Goal: Task Accomplishment & Management: Use online tool/utility

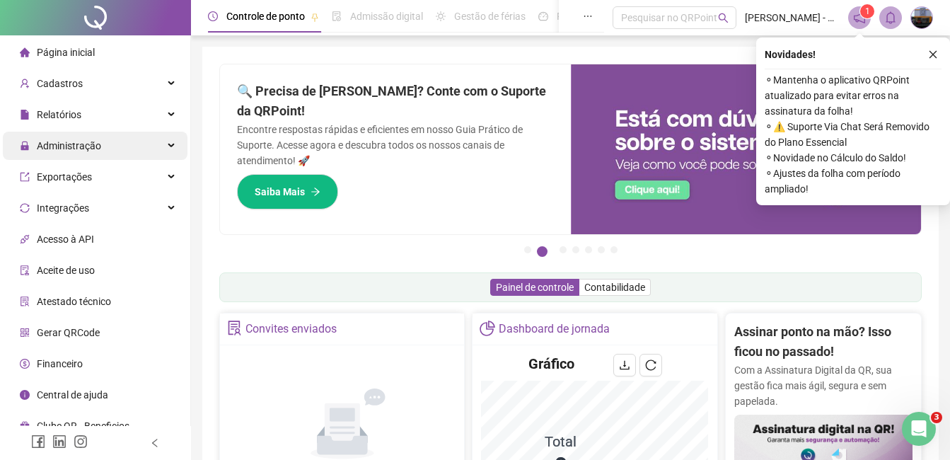
click at [103, 146] on div "Administração" at bounding box center [95, 146] width 185 height 28
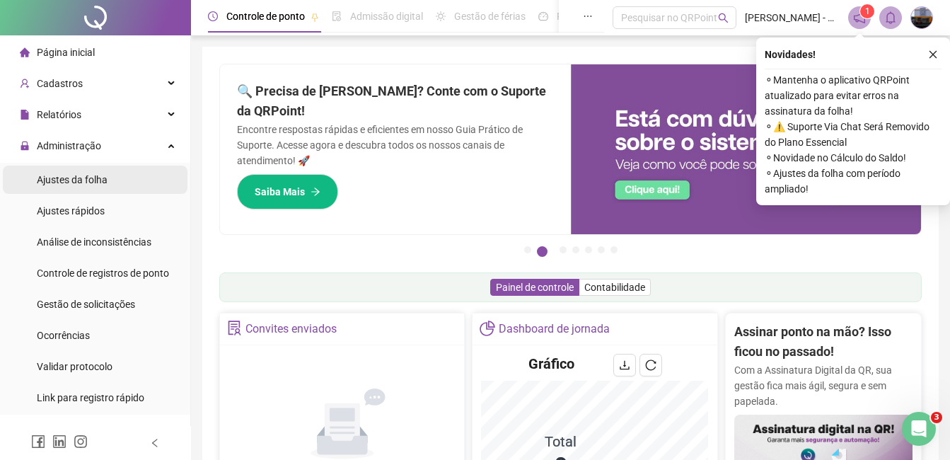
click at [81, 183] on span "Ajustes da folha" at bounding box center [72, 179] width 71 height 11
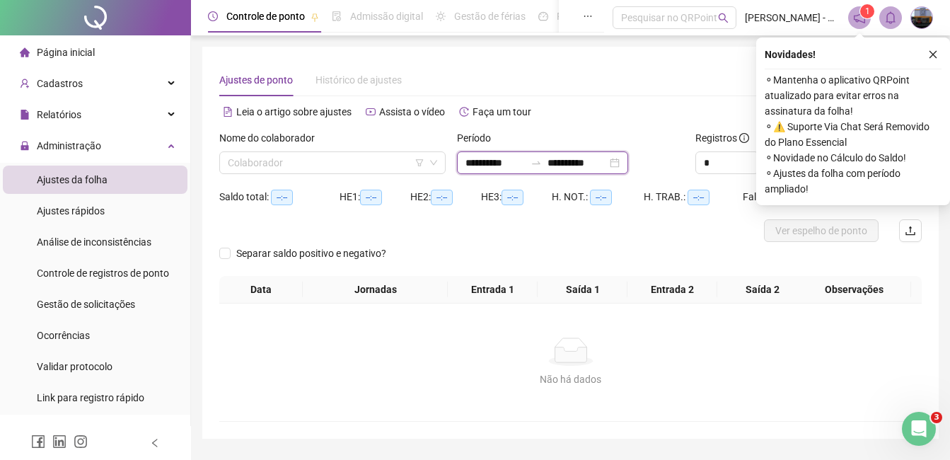
click at [470, 161] on input "**********" at bounding box center [495, 163] width 59 height 16
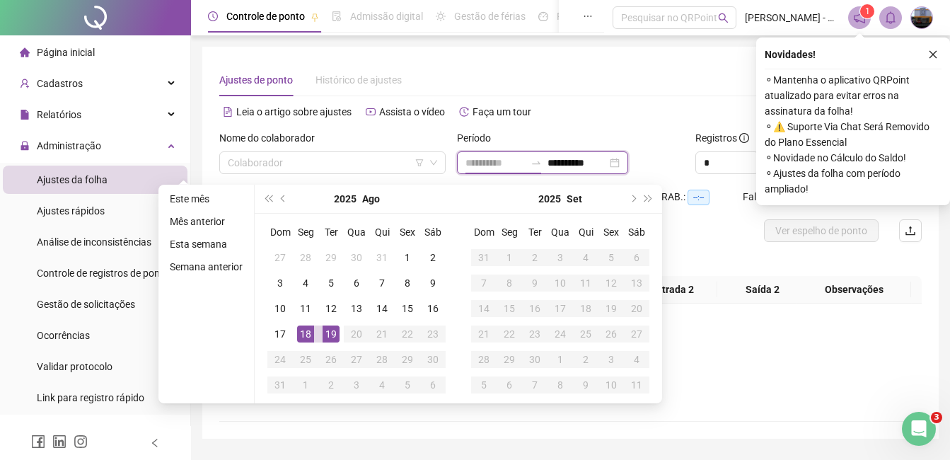
type input "**********"
click at [304, 330] on div "18" at bounding box center [305, 333] width 17 height 17
click at [324, 325] on div "19" at bounding box center [331, 333] width 17 height 17
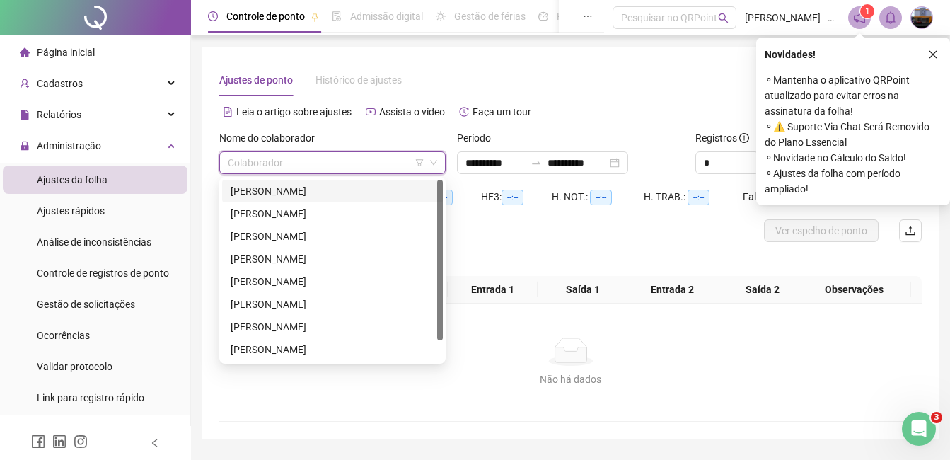
click at [277, 165] on input "search" at bounding box center [326, 162] width 197 height 21
drag, startPoint x: 277, startPoint y: 193, endPoint x: 296, endPoint y: 192, distance: 19.1
click at [277, 192] on div "[PERSON_NAME]" at bounding box center [333, 191] width 204 height 16
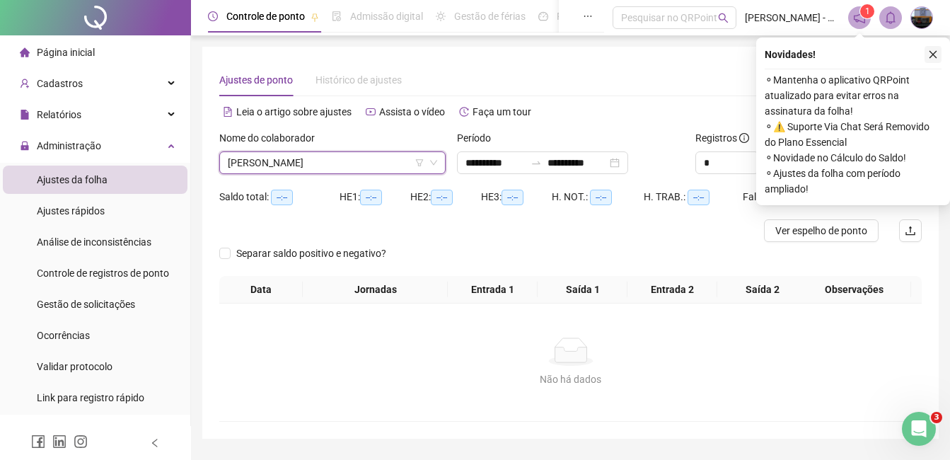
click at [930, 54] on icon "close" at bounding box center [933, 55] width 10 height 10
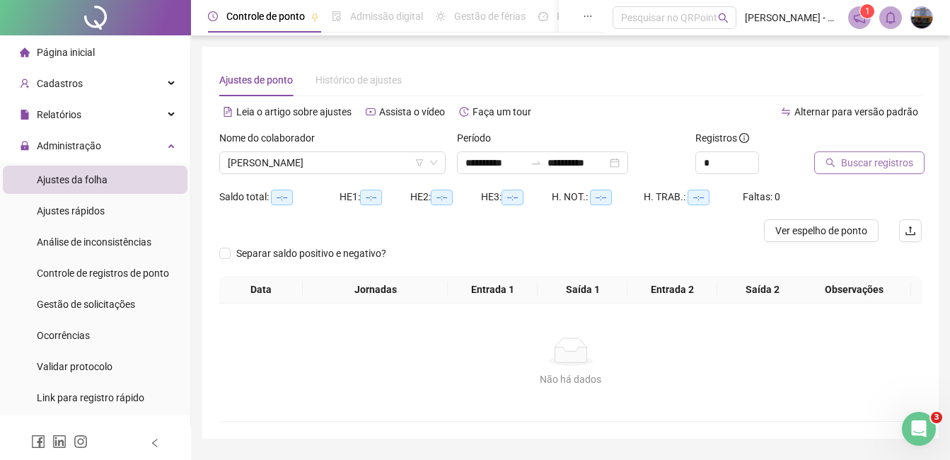
click at [870, 161] on span "Buscar registros" at bounding box center [877, 163] width 72 height 16
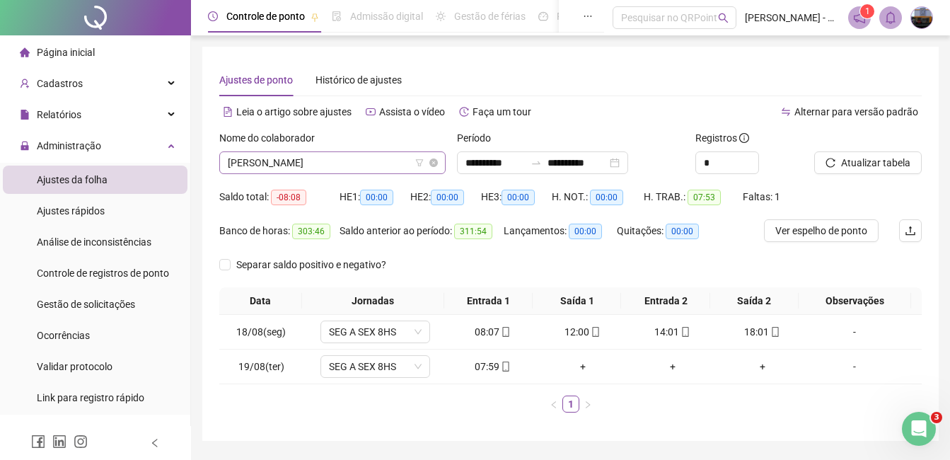
click at [318, 163] on span "[PERSON_NAME]" at bounding box center [332, 162] width 209 height 21
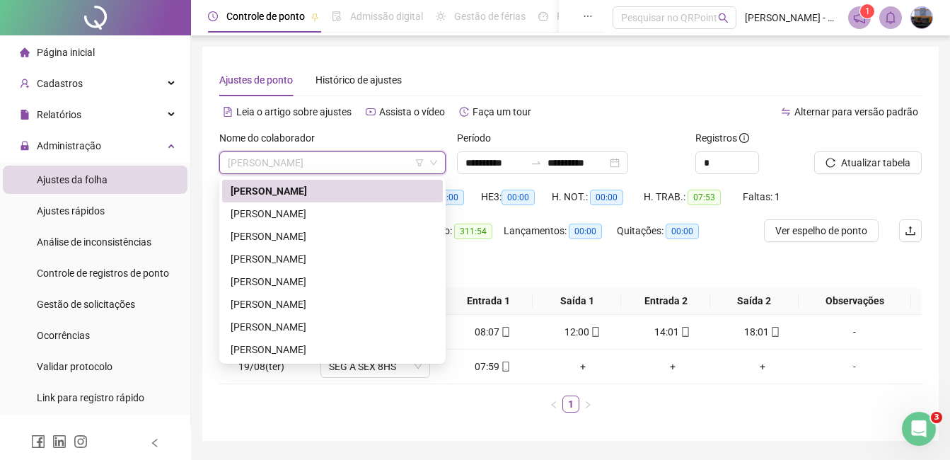
click at [279, 192] on div "[PERSON_NAME]" at bounding box center [333, 191] width 204 height 16
click at [351, 158] on span "[PERSON_NAME]" at bounding box center [332, 162] width 209 height 21
click at [313, 219] on div "[PERSON_NAME]" at bounding box center [333, 214] width 204 height 16
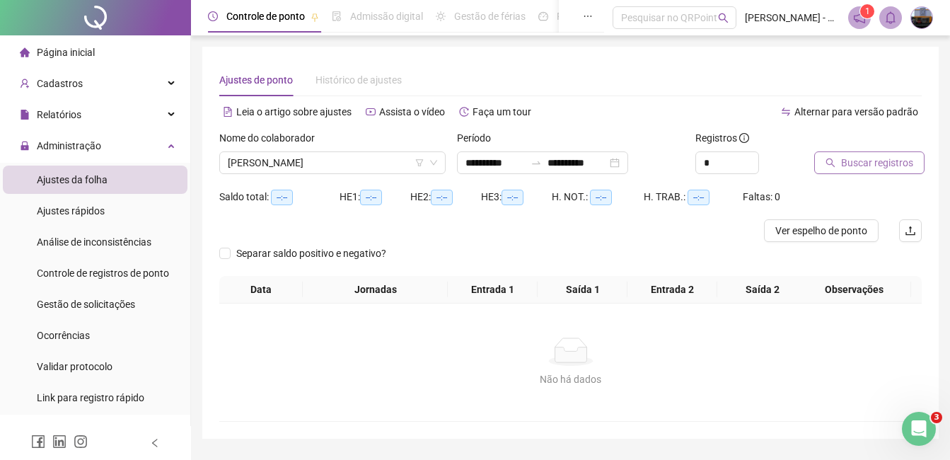
click at [855, 169] on span "Buscar registros" at bounding box center [877, 163] width 72 height 16
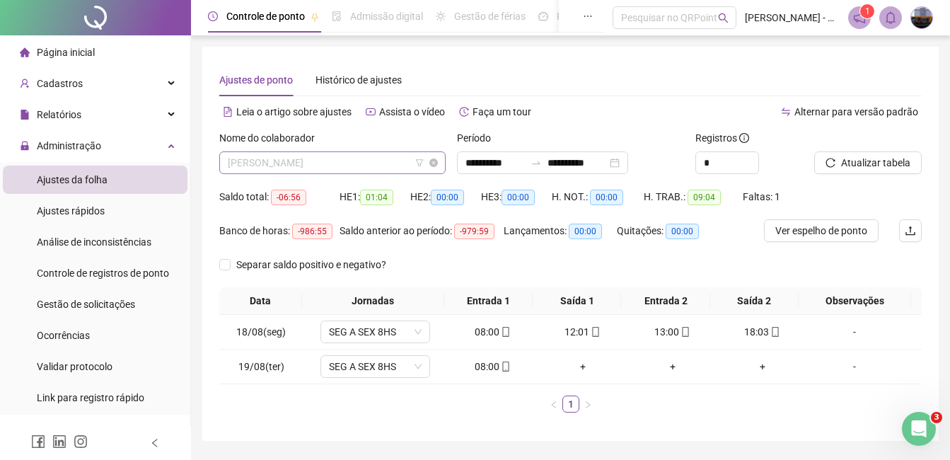
click at [338, 165] on span "[PERSON_NAME]" at bounding box center [332, 162] width 209 height 21
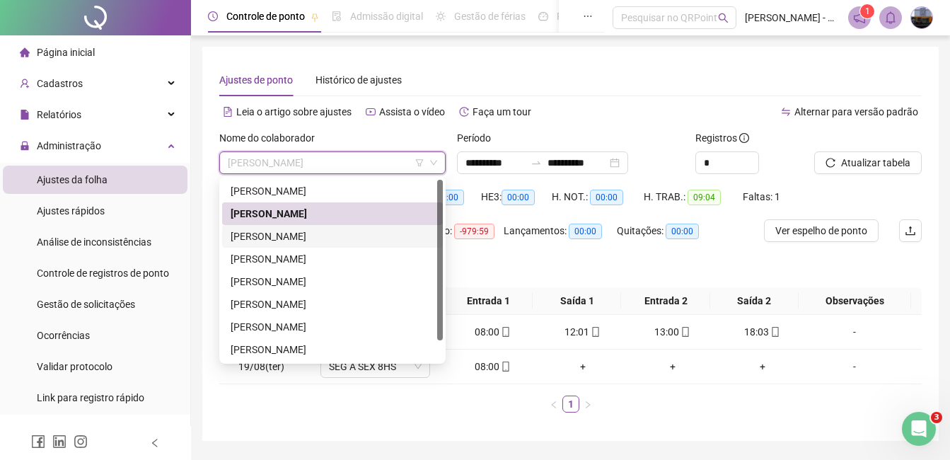
click at [304, 231] on div "[PERSON_NAME]" at bounding box center [333, 237] width 204 height 16
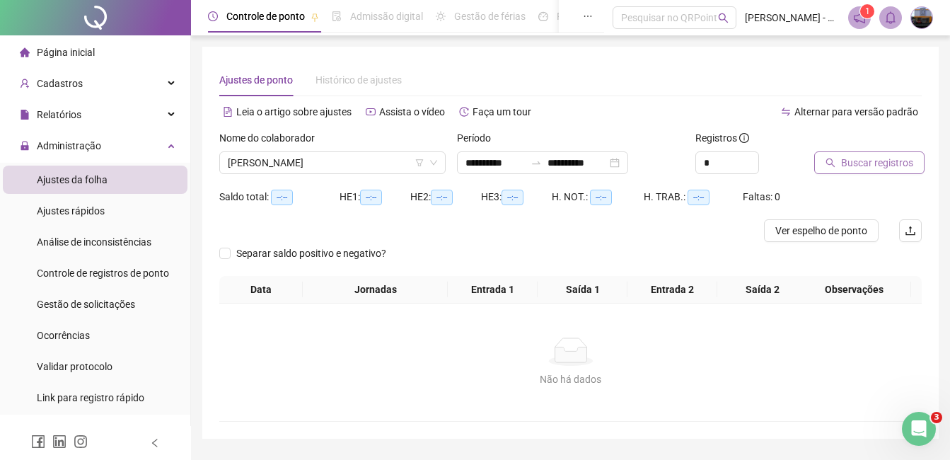
click at [875, 152] on button "Buscar registros" at bounding box center [869, 162] width 110 height 23
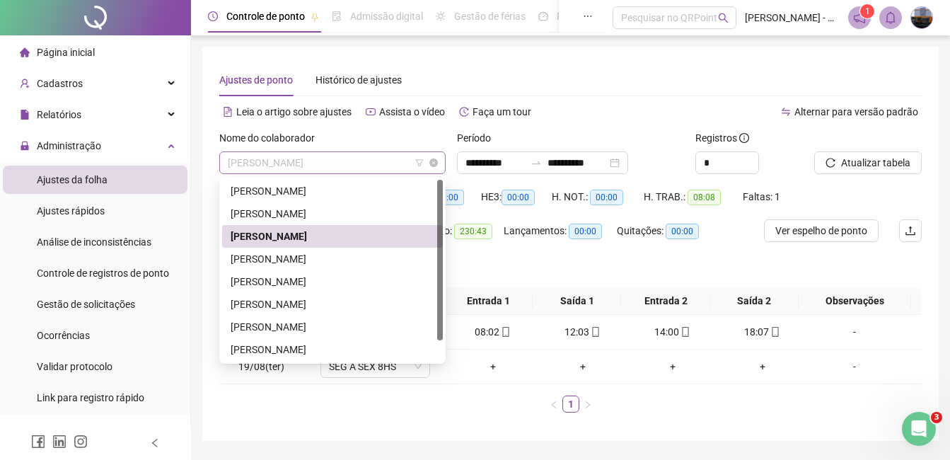
click at [307, 155] on span "[PERSON_NAME]" at bounding box center [332, 162] width 209 height 21
click at [275, 257] on div "[PERSON_NAME]" at bounding box center [333, 259] width 204 height 16
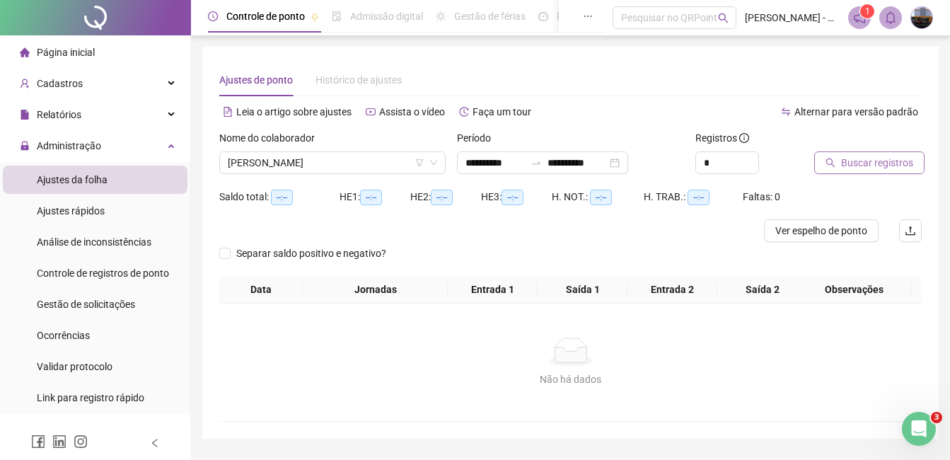
click at [842, 161] on span "Buscar registros" at bounding box center [877, 163] width 72 height 16
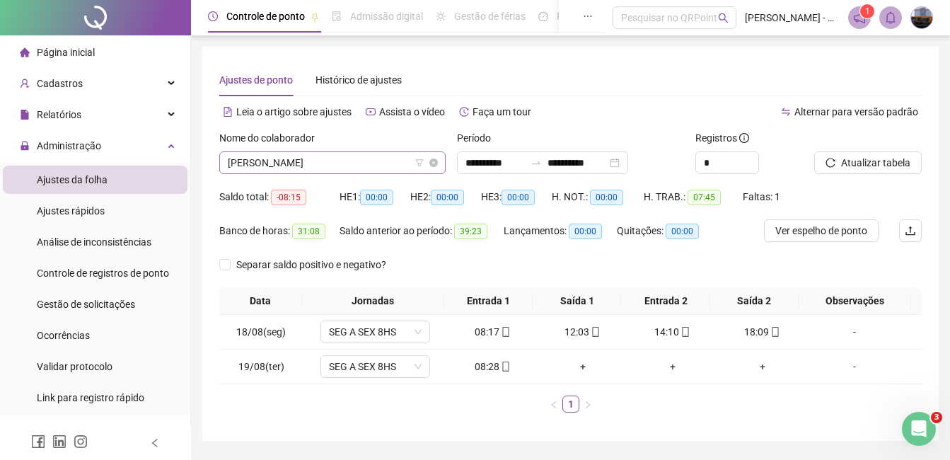
click at [325, 166] on span "[PERSON_NAME]" at bounding box center [332, 162] width 209 height 21
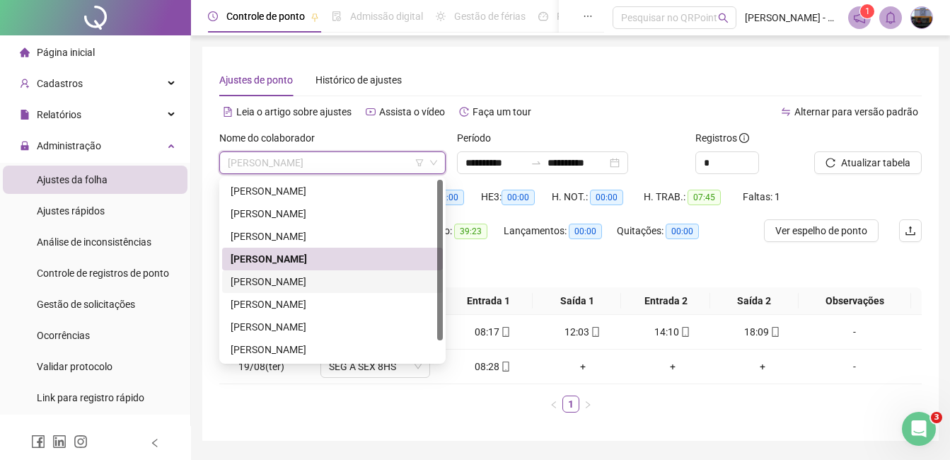
click at [296, 281] on div "[PERSON_NAME]" at bounding box center [333, 282] width 204 height 16
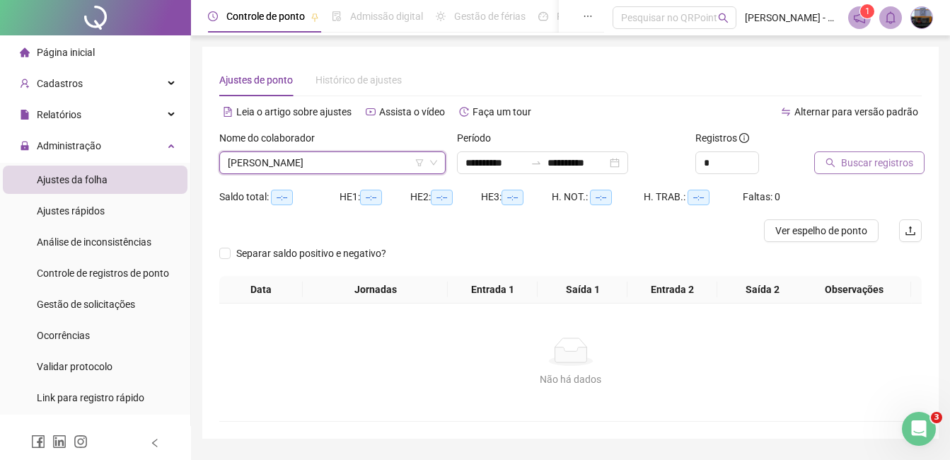
click at [855, 160] on span "Buscar registros" at bounding box center [877, 163] width 72 height 16
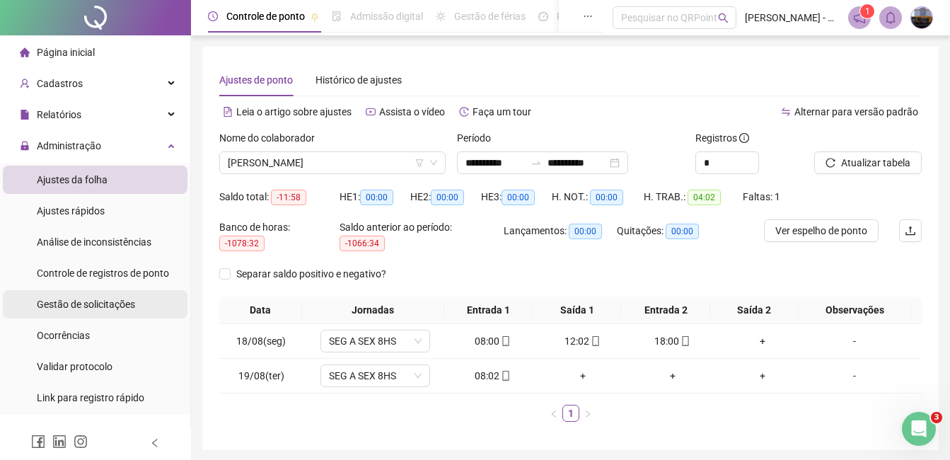
click at [118, 305] on span "Gestão de solicitações" at bounding box center [86, 304] width 98 height 11
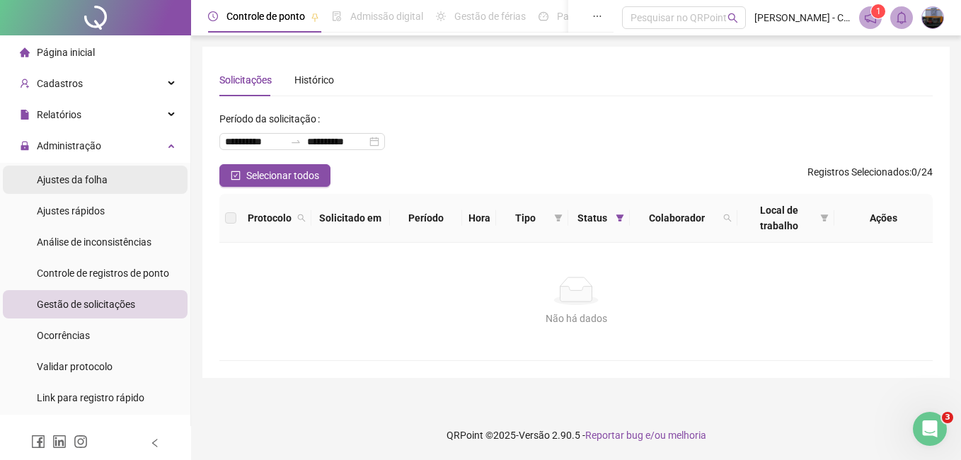
click at [83, 185] on span "Ajustes da folha" at bounding box center [72, 179] width 71 height 11
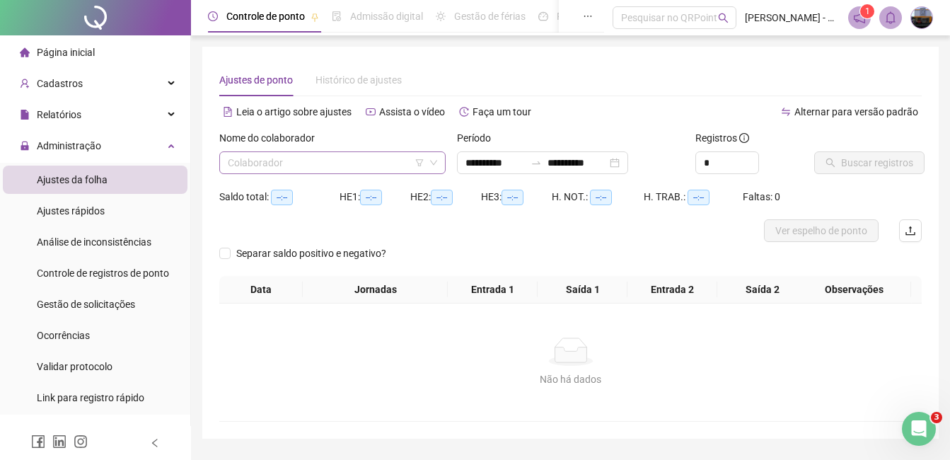
click at [289, 171] on input "search" at bounding box center [326, 162] width 197 height 21
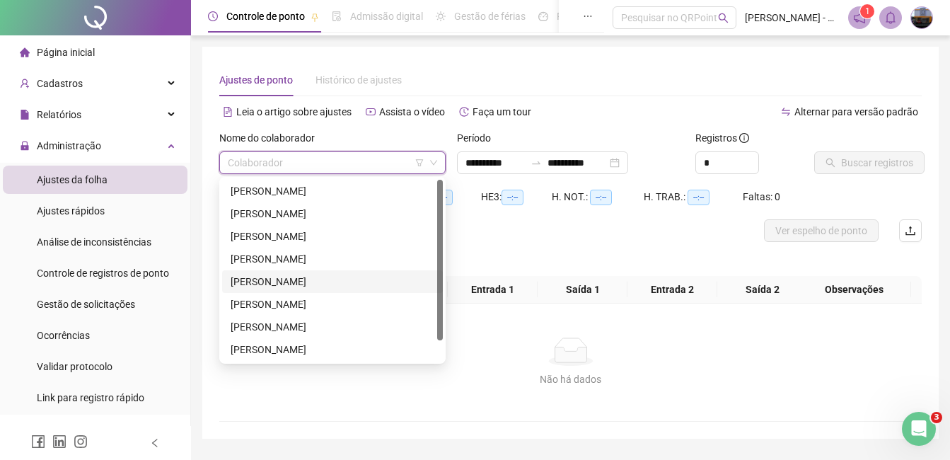
click at [272, 282] on div "[PERSON_NAME]" at bounding box center [333, 282] width 204 height 16
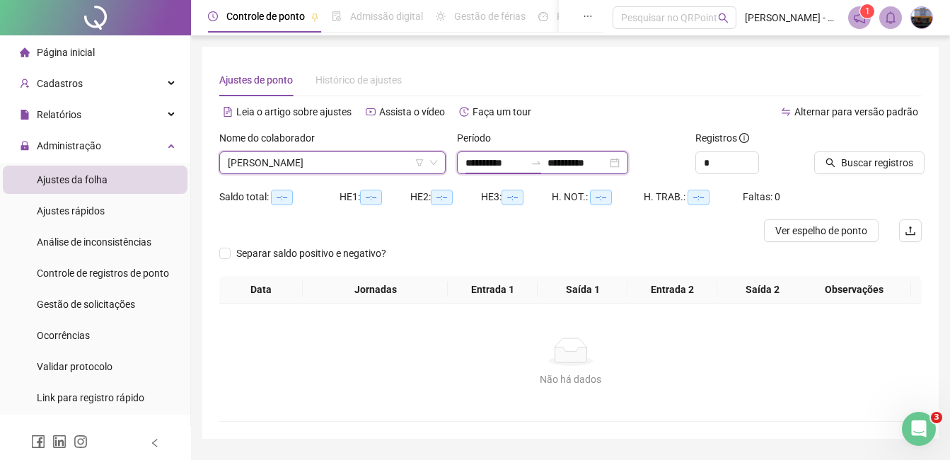
click at [466, 161] on input "**********" at bounding box center [495, 163] width 59 height 16
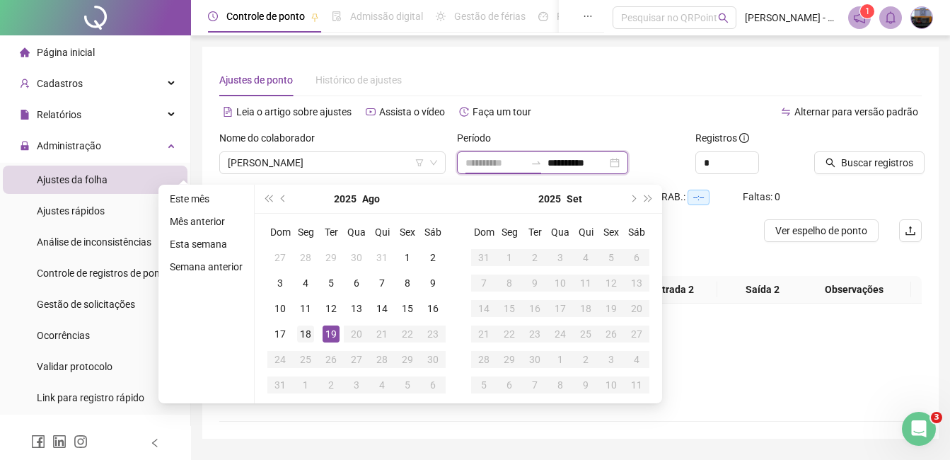
type input "**********"
click at [306, 332] on div "18" at bounding box center [305, 333] width 17 height 17
click at [336, 333] on div "19" at bounding box center [331, 333] width 17 height 17
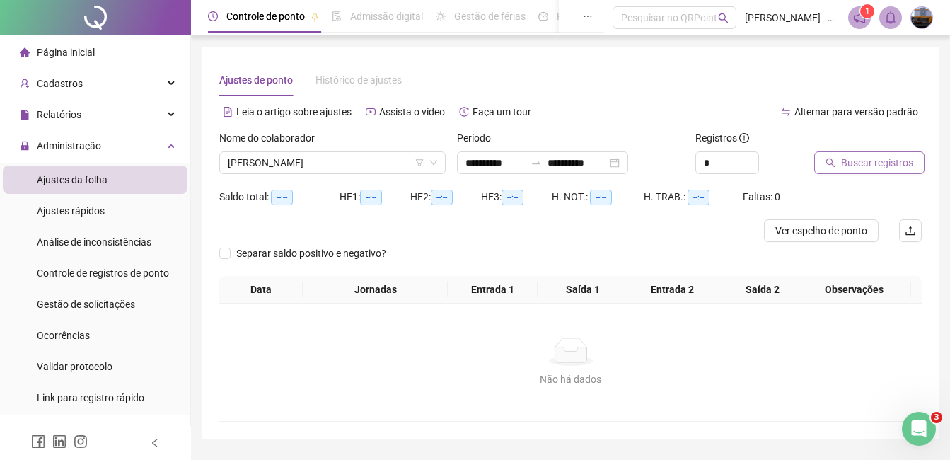
click at [837, 166] on button "Buscar registros" at bounding box center [869, 162] width 110 height 23
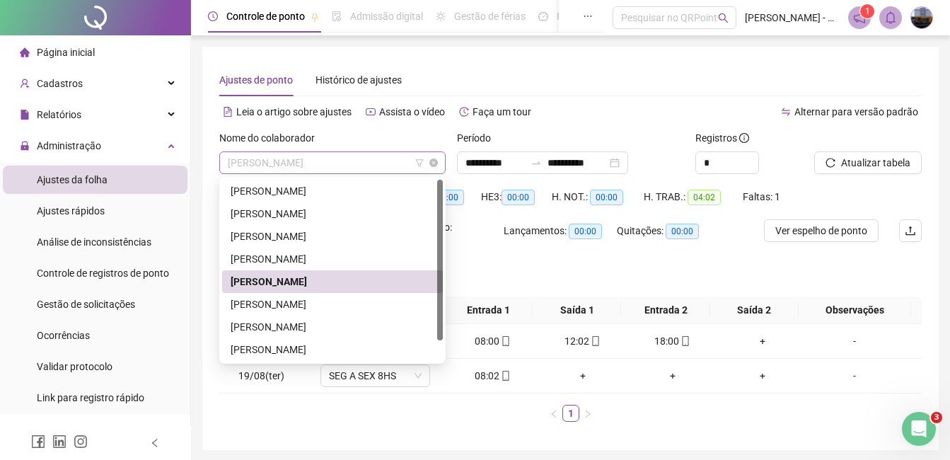
click at [300, 166] on span "[PERSON_NAME]" at bounding box center [332, 162] width 209 height 21
click at [275, 303] on div "[PERSON_NAME]" at bounding box center [333, 304] width 204 height 16
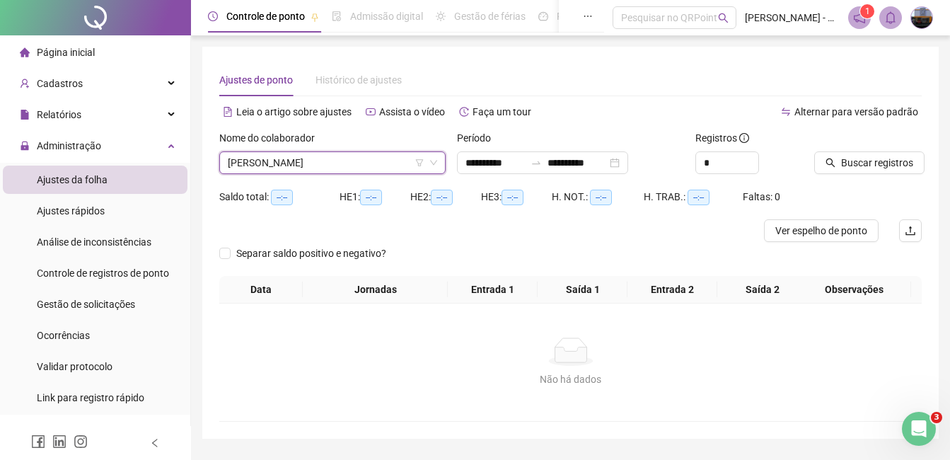
click at [369, 142] on div "Nome do colaborador" at bounding box center [332, 140] width 226 height 21
click at [376, 149] on div "Nome do colaborador" at bounding box center [332, 140] width 226 height 21
click at [374, 158] on span "[PERSON_NAME]" at bounding box center [332, 162] width 209 height 21
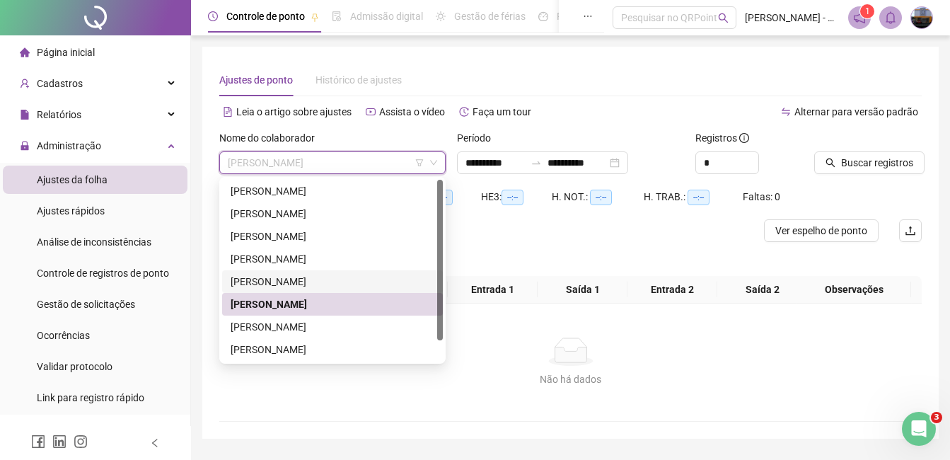
click at [309, 279] on div "[PERSON_NAME]" at bounding box center [333, 282] width 204 height 16
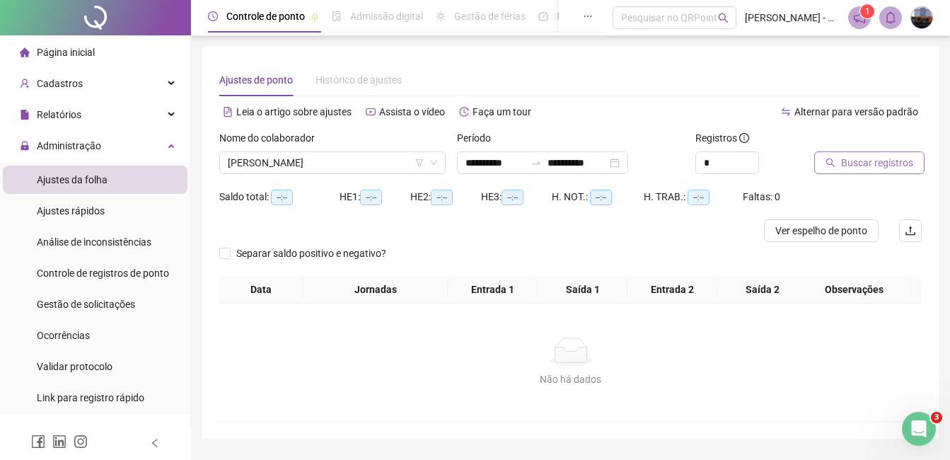
click at [855, 161] on span "Buscar registros" at bounding box center [877, 163] width 72 height 16
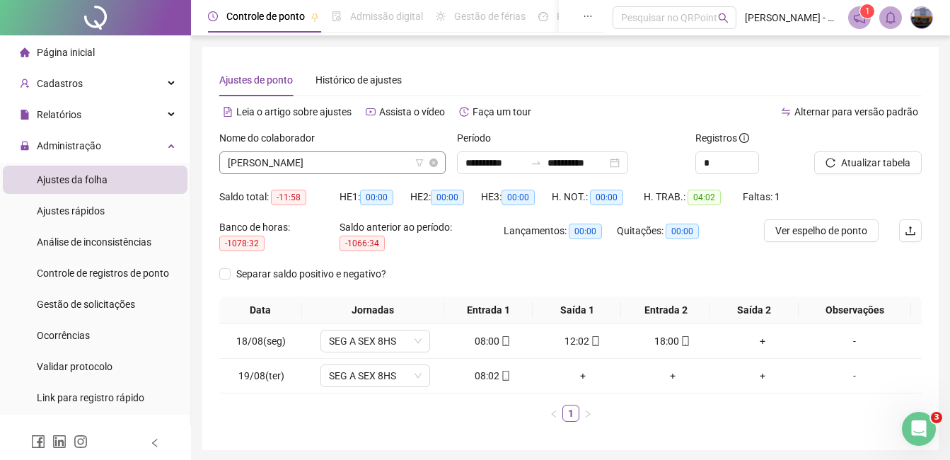
click at [274, 169] on span "[PERSON_NAME]" at bounding box center [332, 162] width 209 height 21
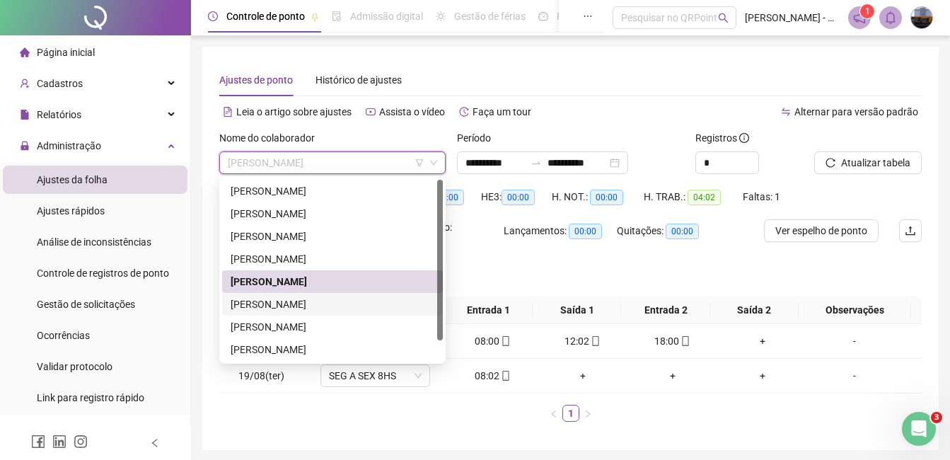
click at [275, 296] on div "[PERSON_NAME]" at bounding box center [332, 304] width 221 height 23
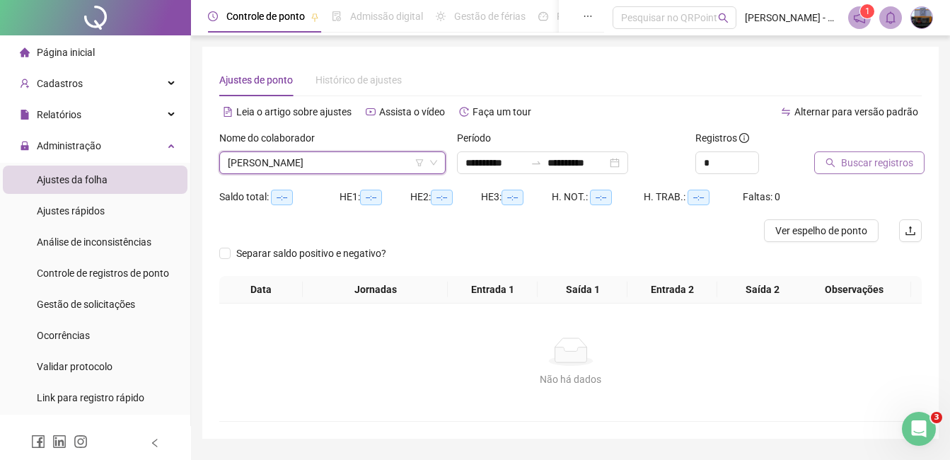
click at [823, 165] on button "Buscar registros" at bounding box center [869, 162] width 110 height 23
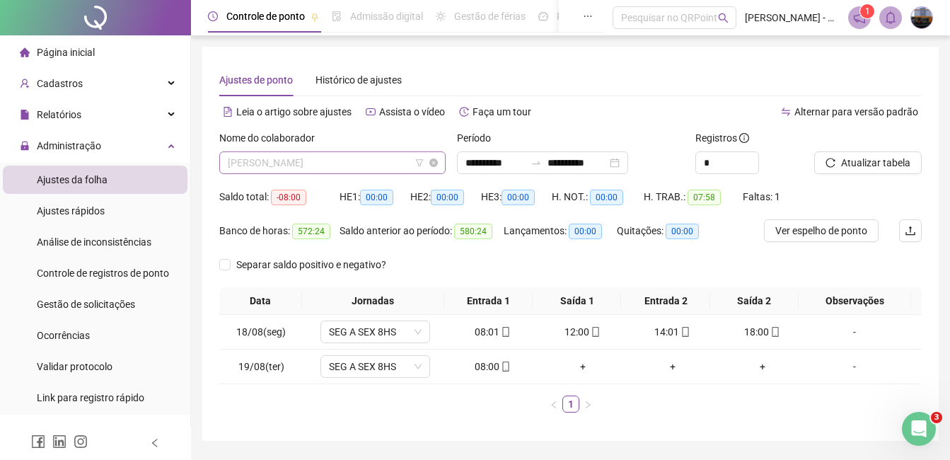
click at [296, 170] on span "[PERSON_NAME]" at bounding box center [332, 162] width 209 height 21
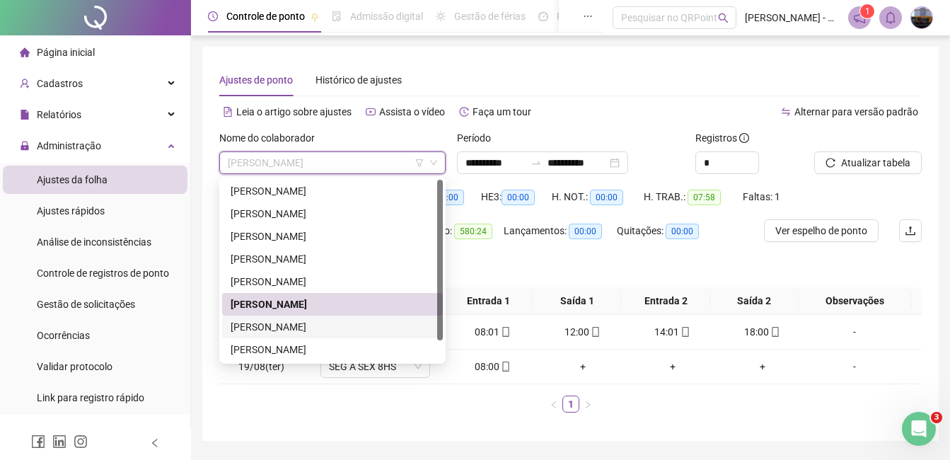
click at [284, 325] on div "[PERSON_NAME]" at bounding box center [333, 327] width 204 height 16
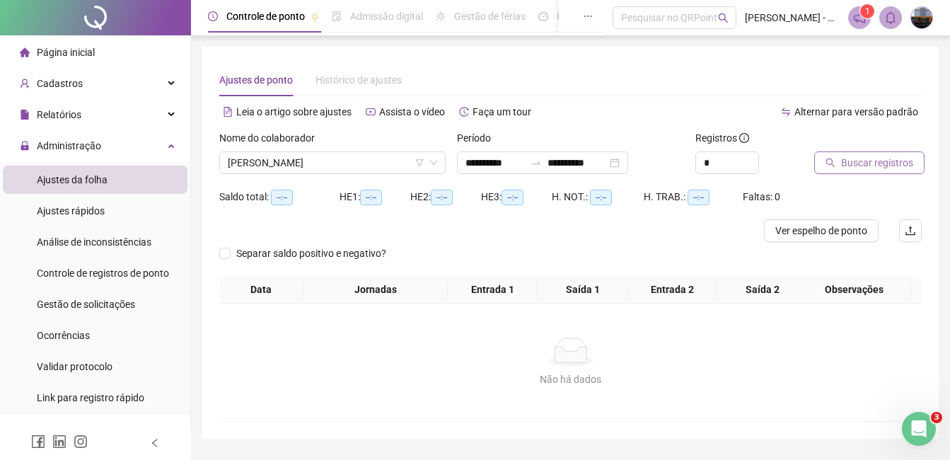
click at [852, 156] on span "Buscar registros" at bounding box center [877, 163] width 72 height 16
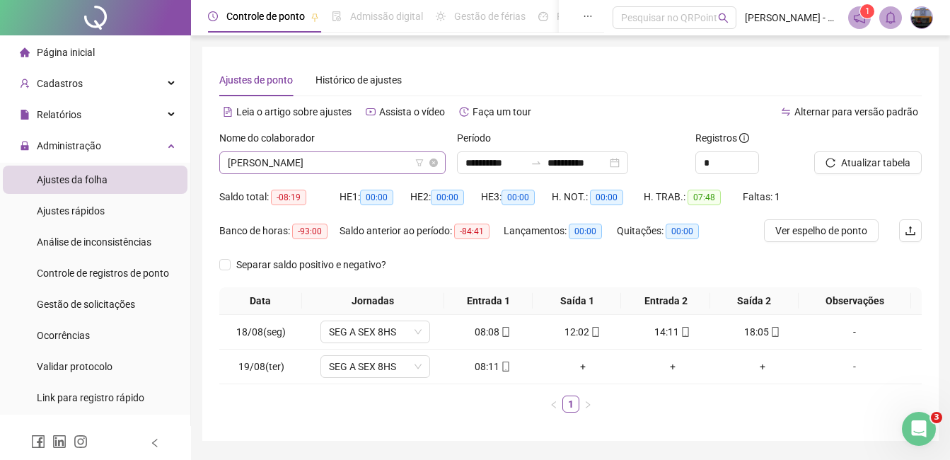
click at [306, 160] on span "[PERSON_NAME]" at bounding box center [332, 162] width 209 height 21
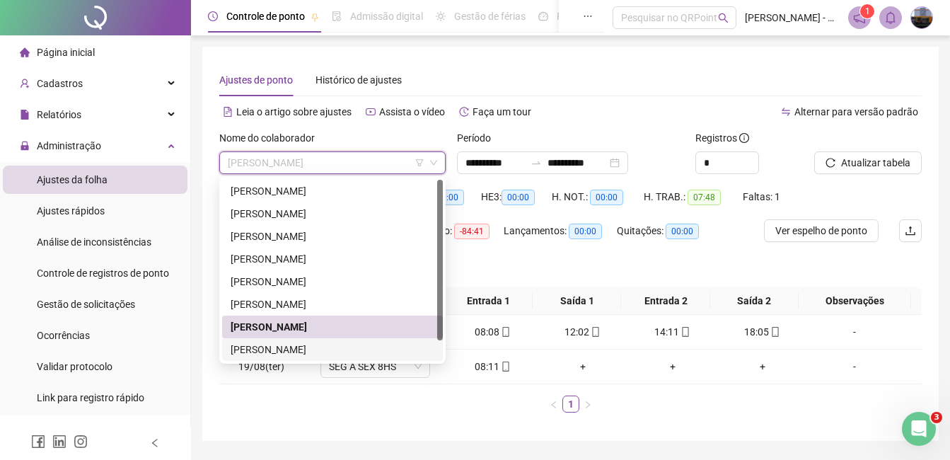
click at [283, 347] on div "[PERSON_NAME]" at bounding box center [333, 350] width 204 height 16
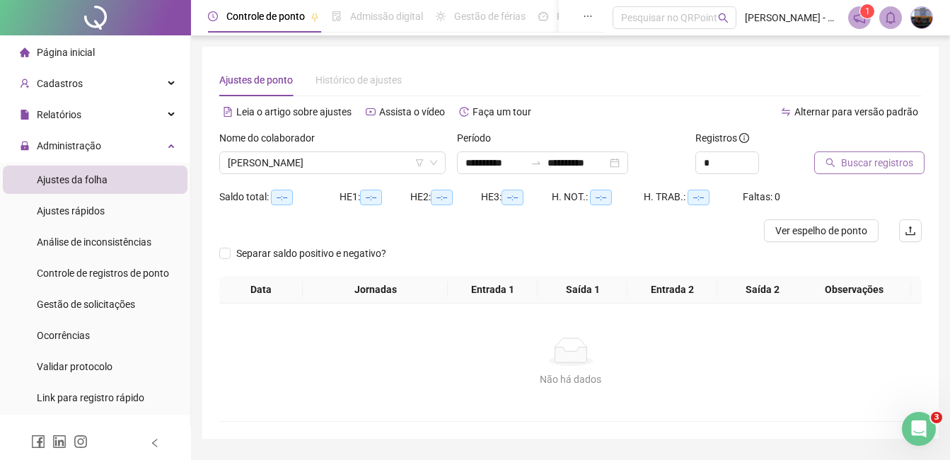
click at [859, 162] on span "Buscar registros" at bounding box center [877, 163] width 72 height 16
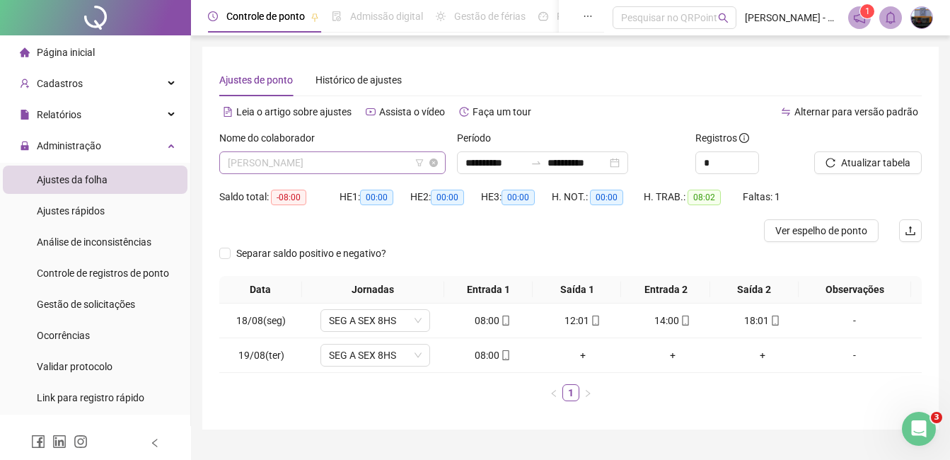
click at [374, 158] on span "[PERSON_NAME]" at bounding box center [332, 162] width 209 height 21
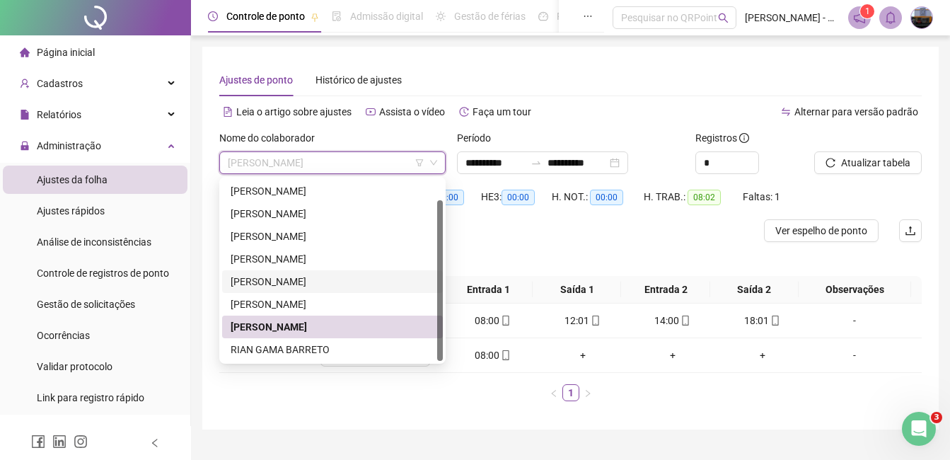
scroll to position [30, 0]
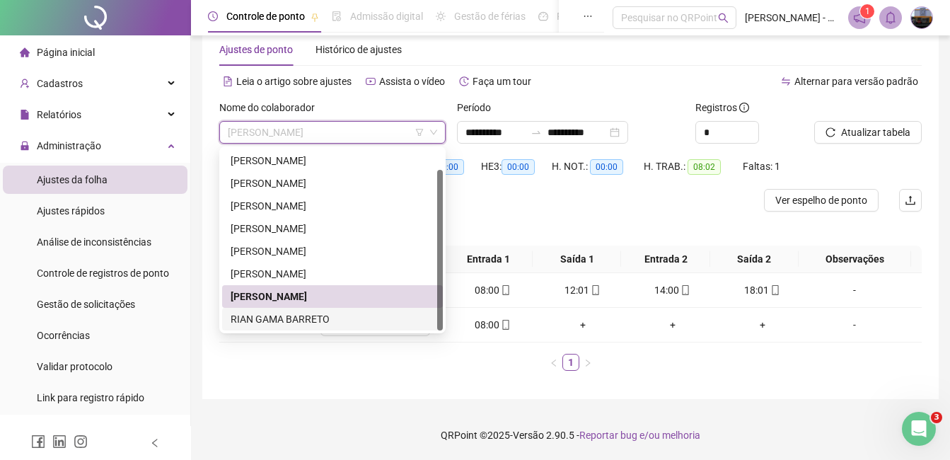
click at [305, 316] on div "RIAN GAMA BARRETO" at bounding box center [333, 319] width 204 height 16
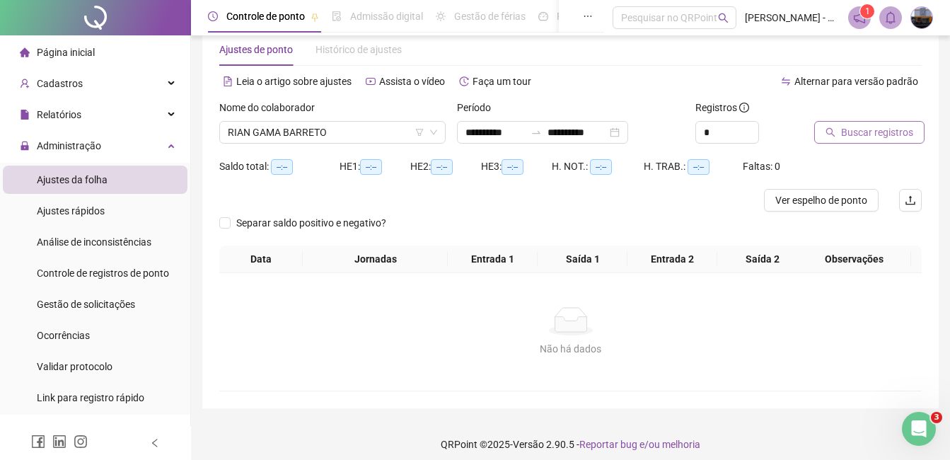
click at [864, 132] on span "Buscar registros" at bounding box center [877, 133] width 72 height 16
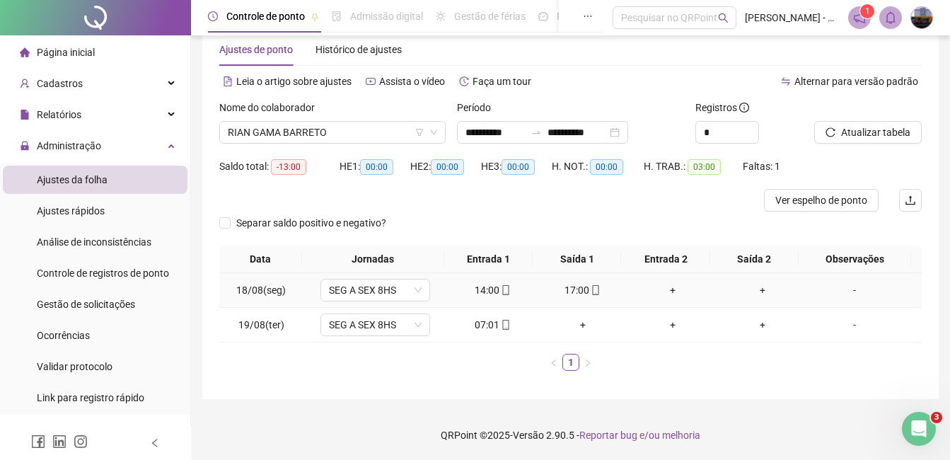
click at [847, 289] on div "-" at bounding box center [854, 290] width 83 height 16
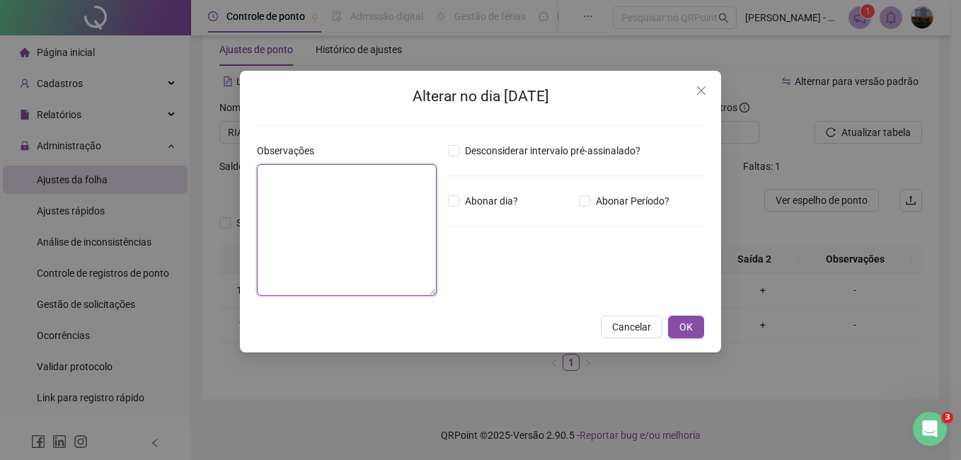
drag, startPoint x: 335, startPoint y: 200, endPoint x: 345, endPoint y: 192, distance: 12.5
click at [344, 192] on textarea at bounding box center [347, 230] width 180 height 132
type textarea "**********"
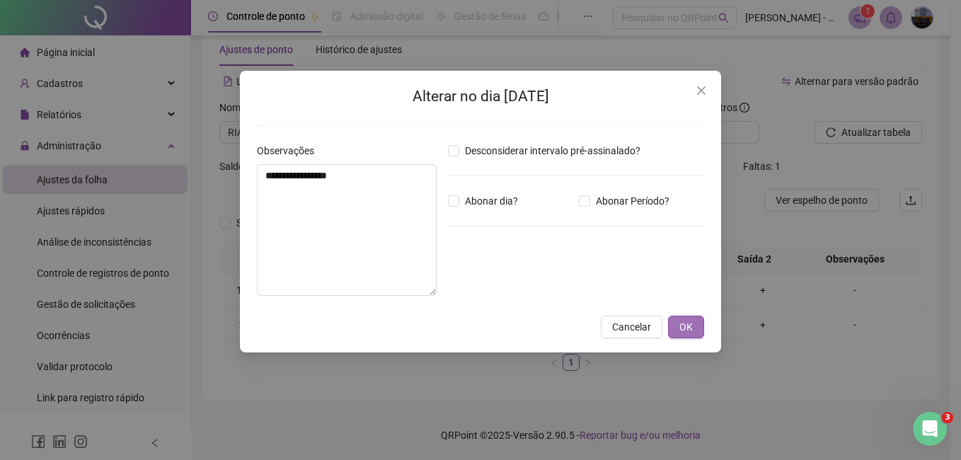
click at [701, 318] on button "OK" at bounding box center [686, 327] width 36 height 23
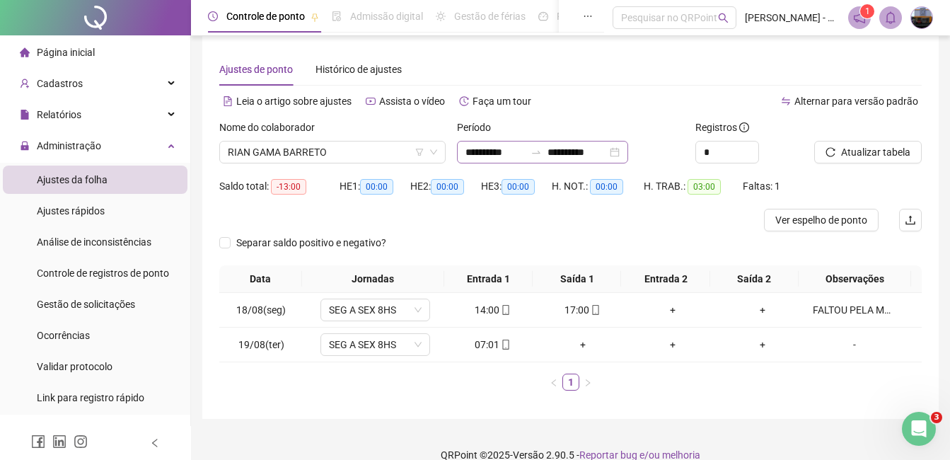
scroll to position [0, 0]
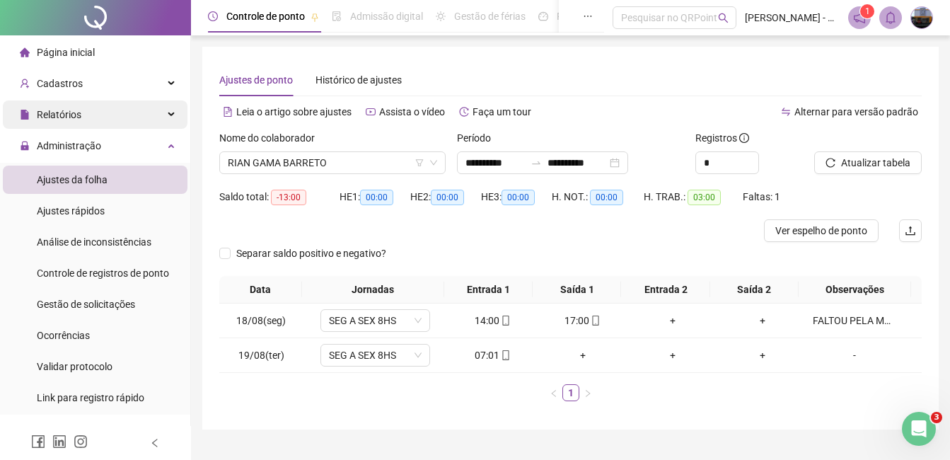
click at [90, 110] on div "Relatórios" at bounding box center [95, 114] width 185 height 28
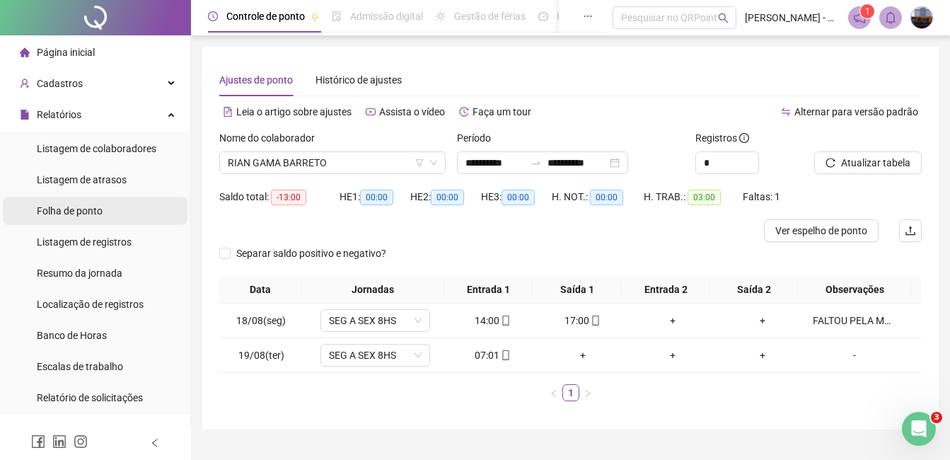
click at [81, 211] on span "Folha de ponto" at bounding box center [70, 210] width 66 height 11
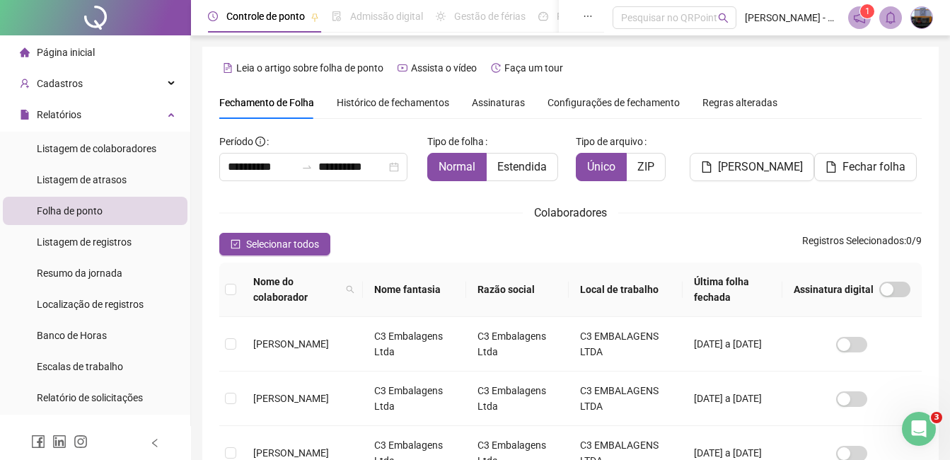
scroll to position [60, 0]
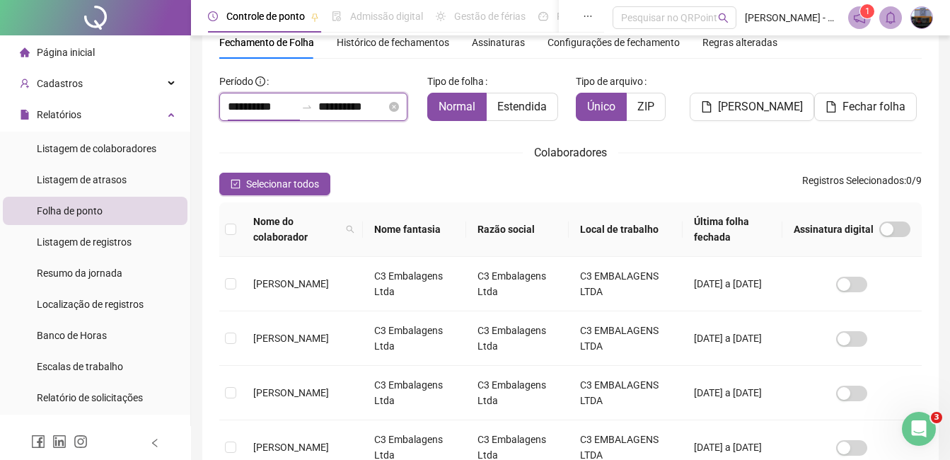
click at [229, 106] on input "**********" at bounding box center [262, 106] width 68 height 17
type input "**********"
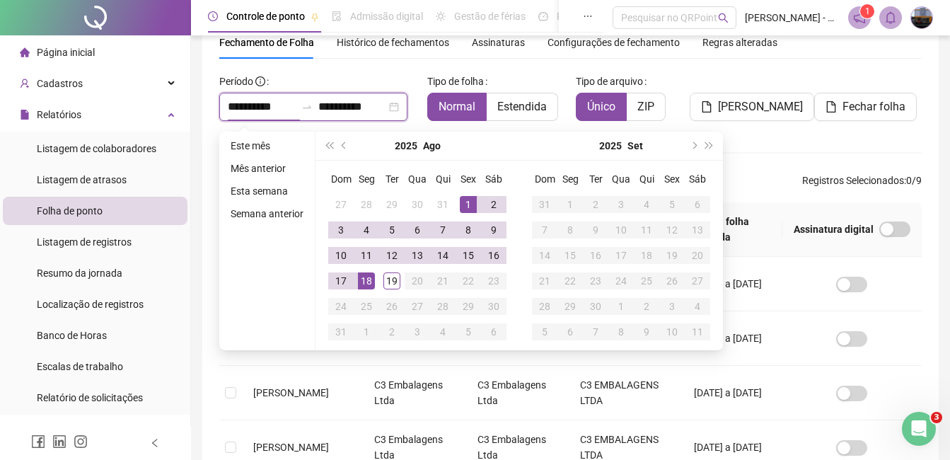
type input "**********"
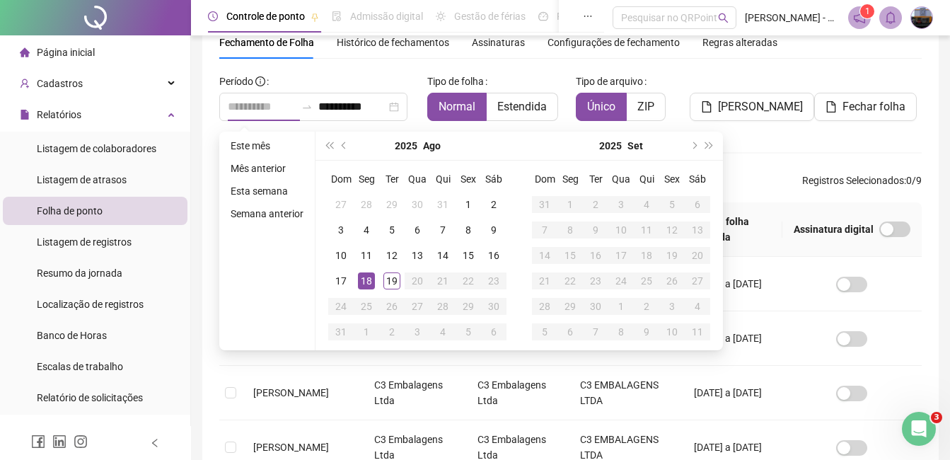
click at [362, 277] on div "18" at bounding box center [366, 280] width 17 height 17
type input "**********"
click at [396, 280] on div "19" at bounding box center [391, 280] width 17 height 17
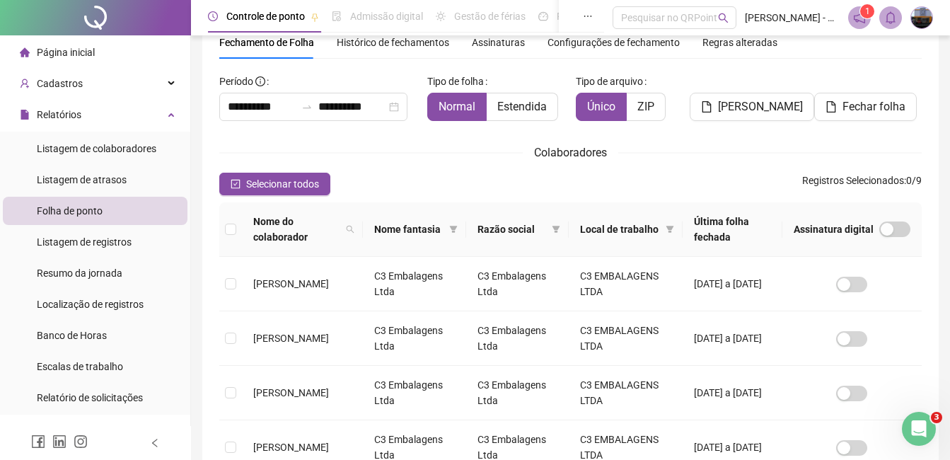
click at [273, 196] on div "**********" at bounding box center [570, 431] width 703 height 722
click at [279, 183] on span "Selecionar todos" at bounding box center [282, 184] width 73 height 16
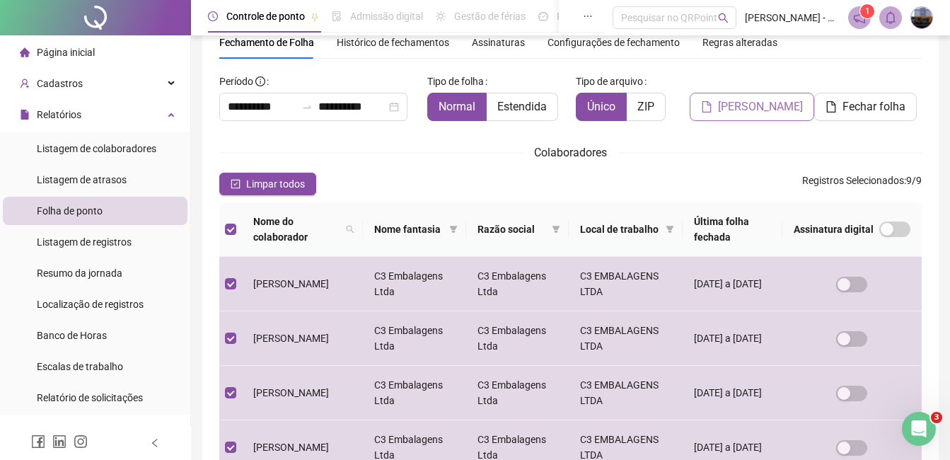
click at [722, 113] on span "[PERSON_NAME]" at bounding box center [760, 106] width 85 height 17
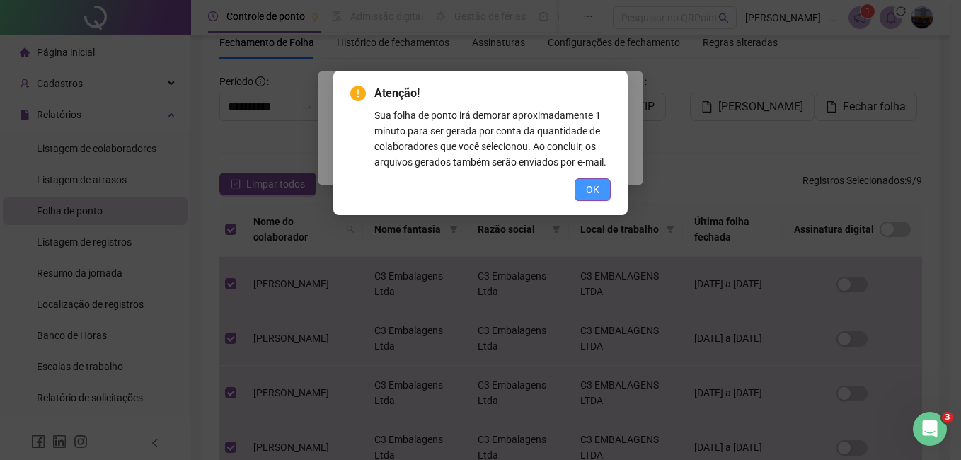
click at [592, 190] on span "OK" at bounding box center [592, 190] width 13 height 16
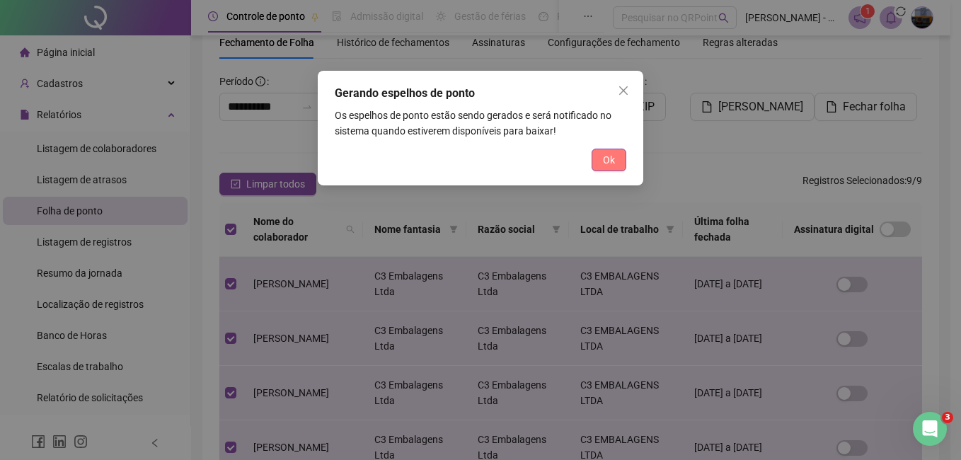
click at [602, 171] on button "Ok" at bounding box center [609, 160] width 35 height 23
